Goal: Download file/media

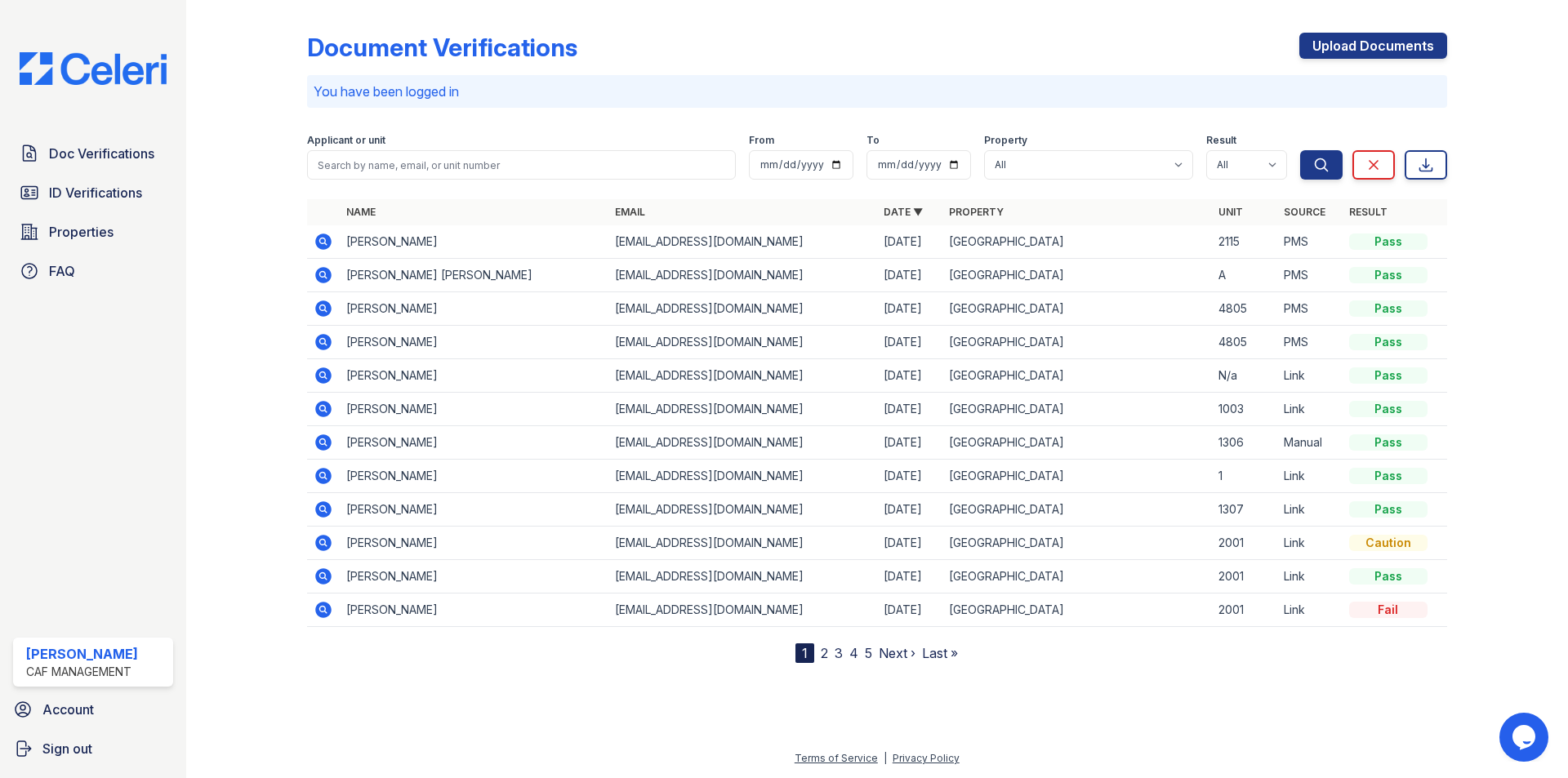
click at [330, 276] on icon at bounding box center [323, 275] width 16 height 16
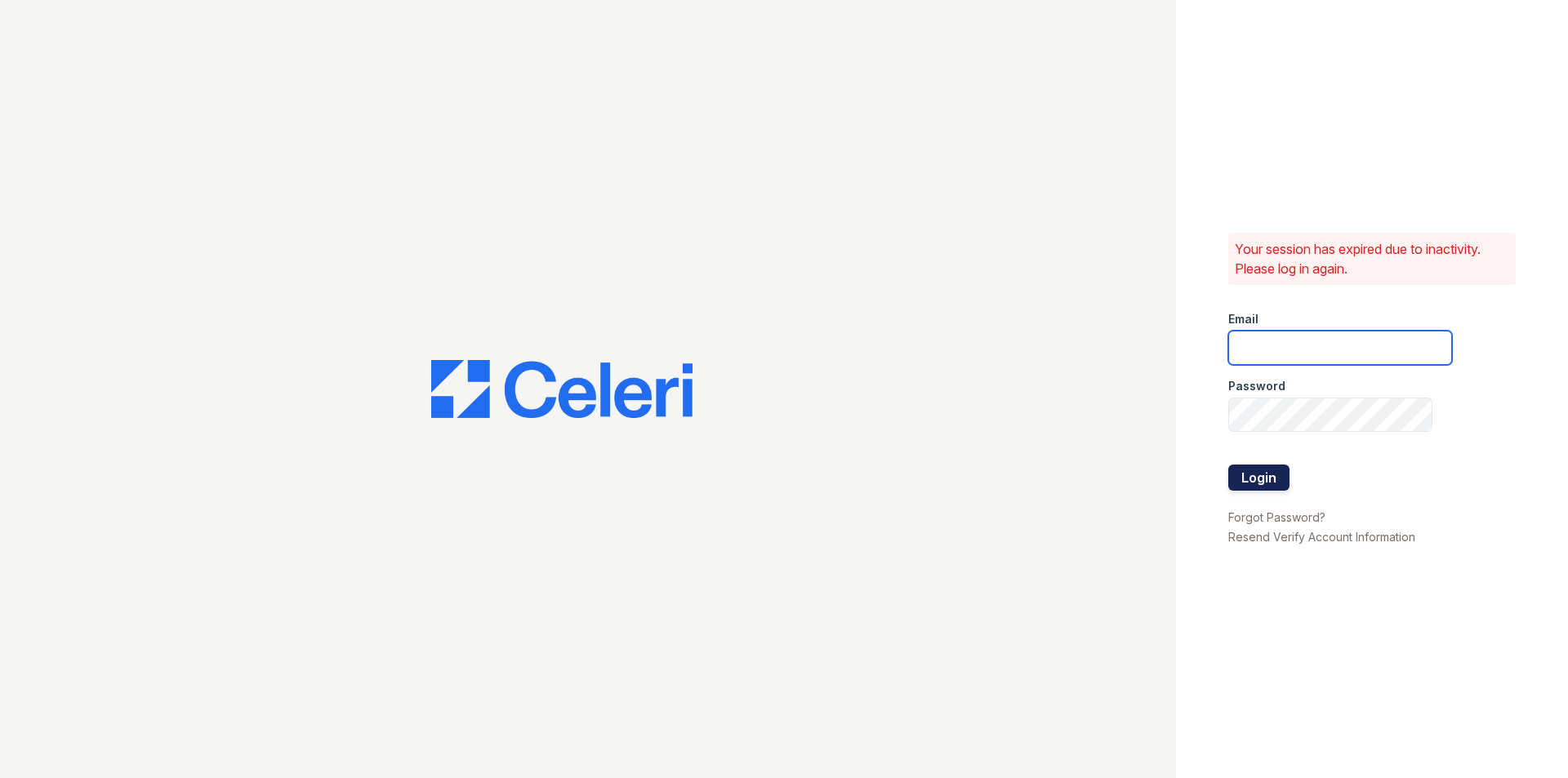
type input "puerto2@cafmanagement.com"
click at [1253, 487] on button "Login" at bounding box center [1258, 477] width 61 height 26
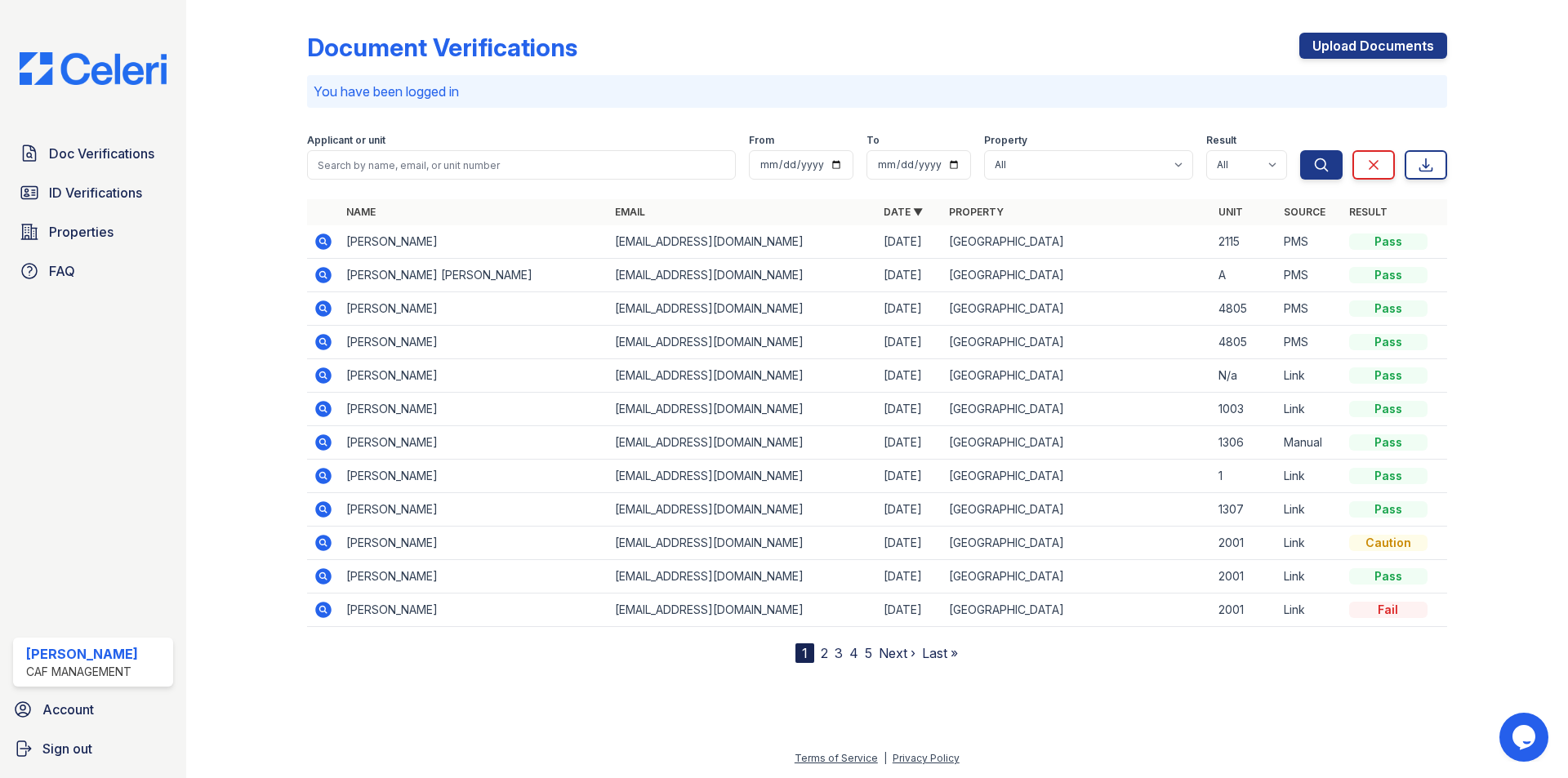
click at [315, 273] on icon at bounding box center [323, 275] width 20 height 20
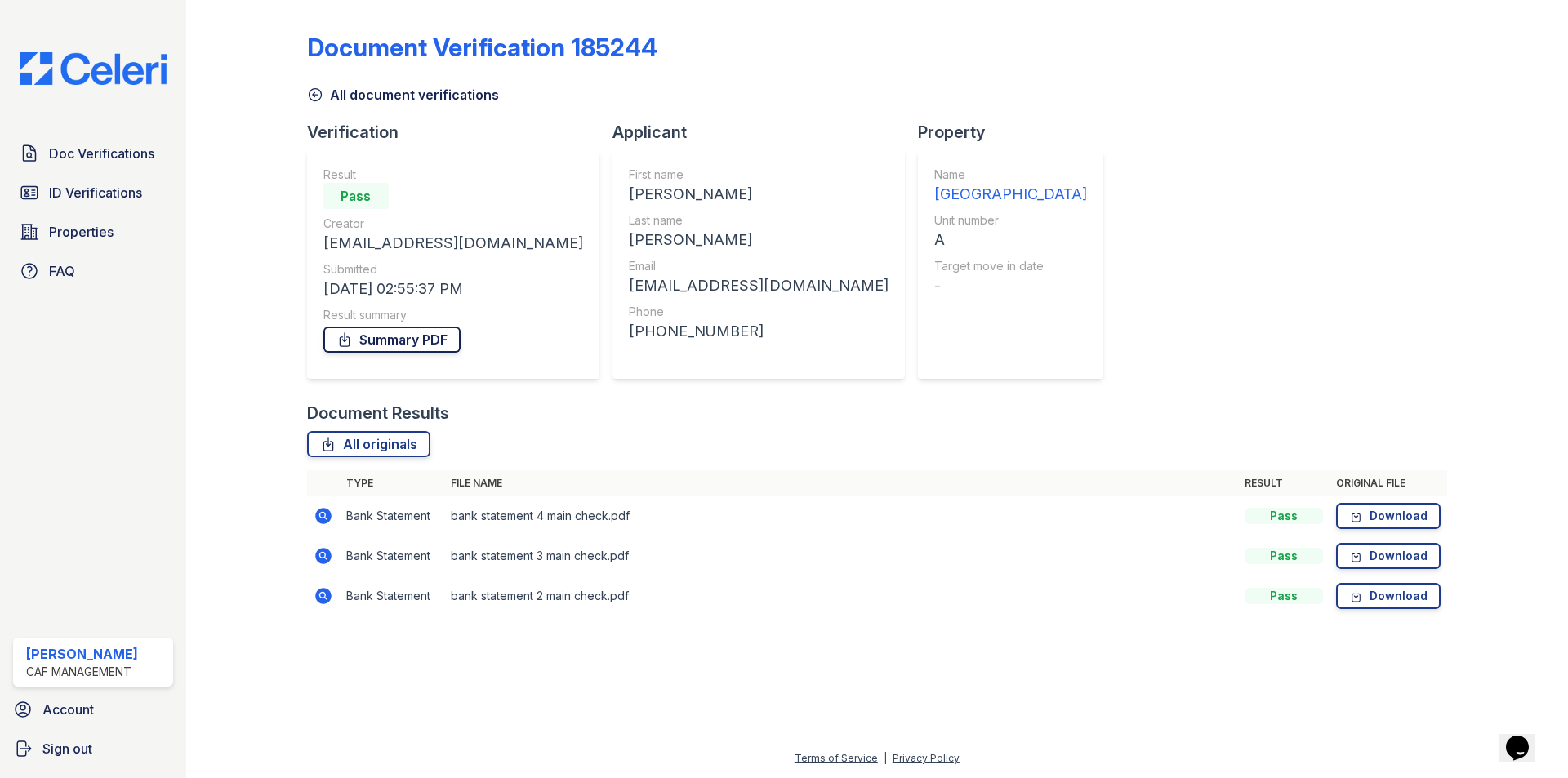
click at [388, 336] on link "Summary PDF" at bounding box center [392, 340] width 138 height 26
